Goal: Information Seeking & Learning: Check status

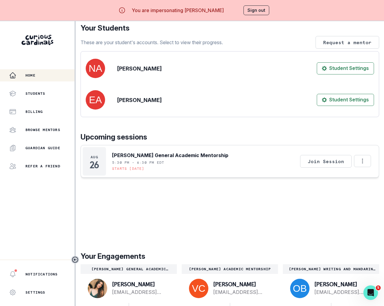
scroll to position [21, 0]
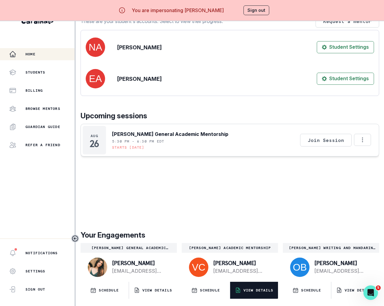
click at [253, 289] on p "VIEW DETAILS" at bounding box center [258, 290] width 30 height 5
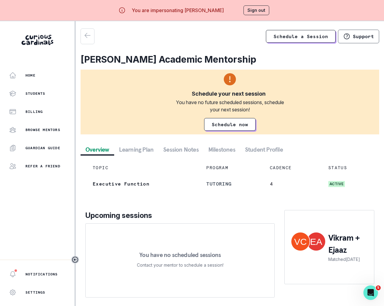
click at [193, 152] on button "Session Notes" at bounding box center [180, 149] width 45 height 11
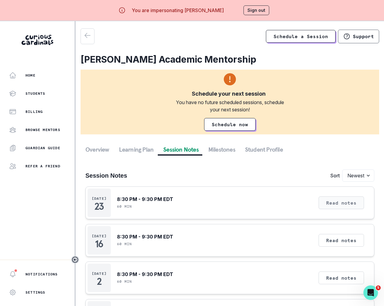
click at [343, 201] on button "Read notes" at bounding box center [340, 202] width 45 height 13
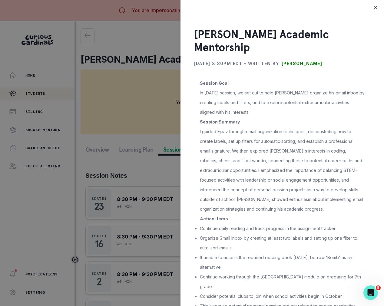
click at [60, 95] on div "[PERSON_NAME] Academic Mentorship [DATE] 8:30PM EDT • Written by [PERSON_NAME] …" at bounding box center [192, 153] width 384 height 306
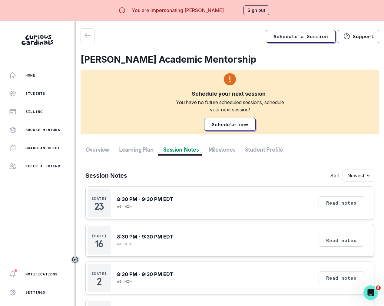
click at [60, 85] on div "Home Students Billing Browse Mentors Guardian Guide Refer a friend" at bounding box center [37, 120] width 74 height 103
click at [54, 78] on div "Home" at bounding box center [41, 75] width 65 height 7
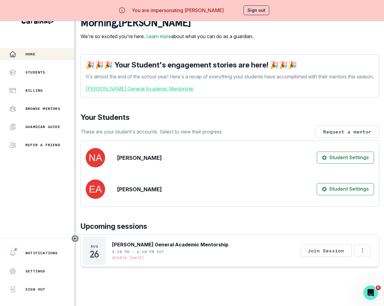
scroll to position [125, 0]
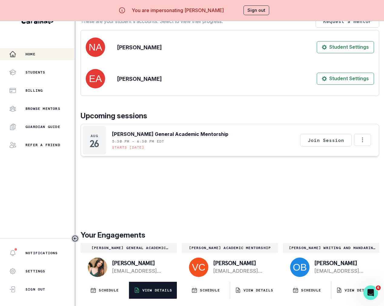
click at [158, 293] on button "VIEW DETAILS" at bounding box center [153, 290] width 48 height 17
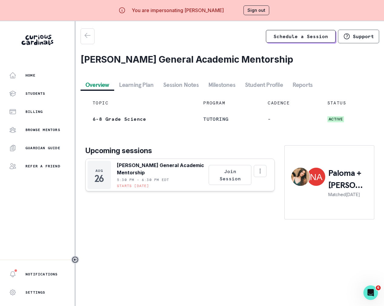
click at [177, 87] on button "Session Notes" at bounding box center [180, 84] width 45 height 11
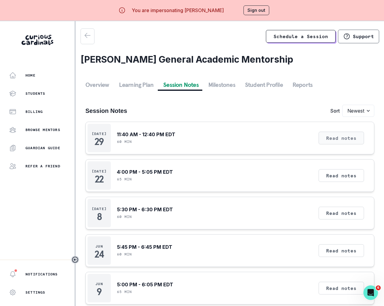
click at [328, 142] on button "Read notes" at bounding box center [340, 138] width 45 height 13
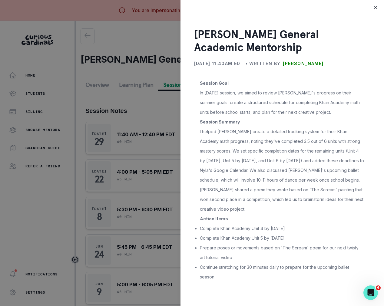
drag, startPoint x: 47, startPoint y: 226, endPoint x: 55, endPoint y: 225, distance: 7.6
click at [47, 226] on div "[PERSON_NAME] General Academic Mentorship [DATE] 11:40AM EDT • Written by [PERS…" at bounding box center [192, 153] width 384 height 306
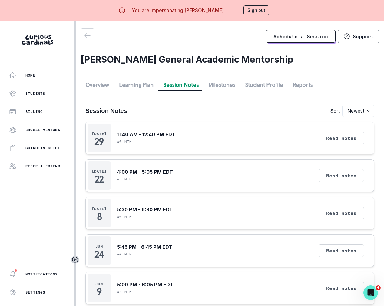
click at [255, 11] on button "Sign out" at bounding box center [256, 10] width 26 height 10
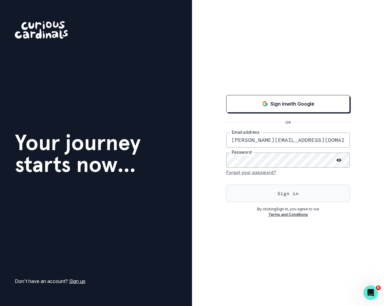
click at [239, 198] on button "Sign in" at bounding box center [287, 194] width 123 height 18
